Goal: Task Accomplishment & Management: Manage account settings

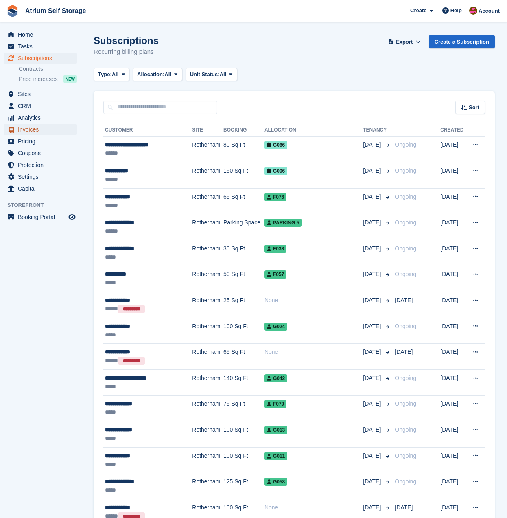
click at [35, 133] on span "Invoices" at bounding box center [42, 129] width 49 height 11
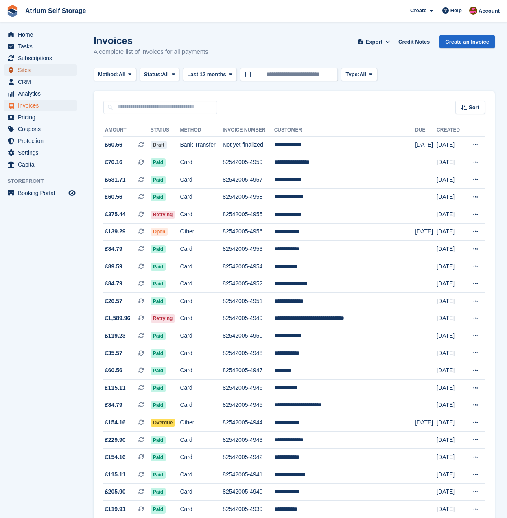
click at [26, 68] on span "Sites" at bounding box center [42, 69] width 49 height 11
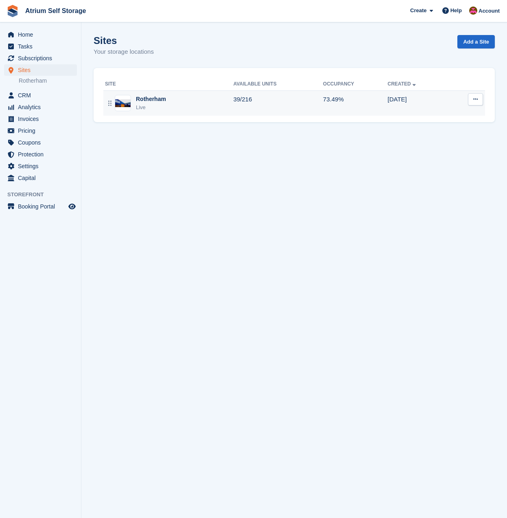
click at [150, 103] on div "Rotherham" at bounding box center [151, 99] width 30 height 9
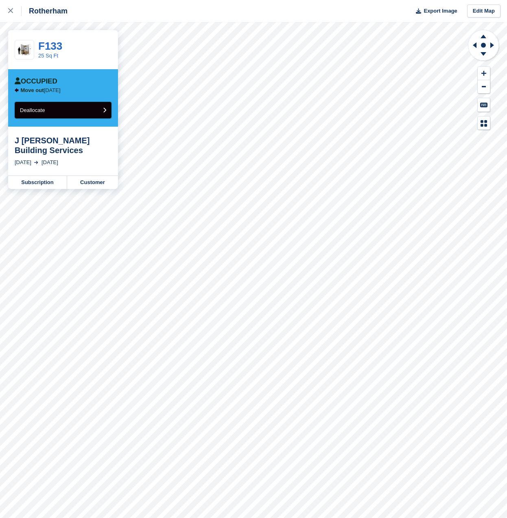
click at [75, 115] on button "Deallocate" at bounding box center [63, 110] width 97 height 17
